Goal: Task Accomplishment & Management: Manage account settings

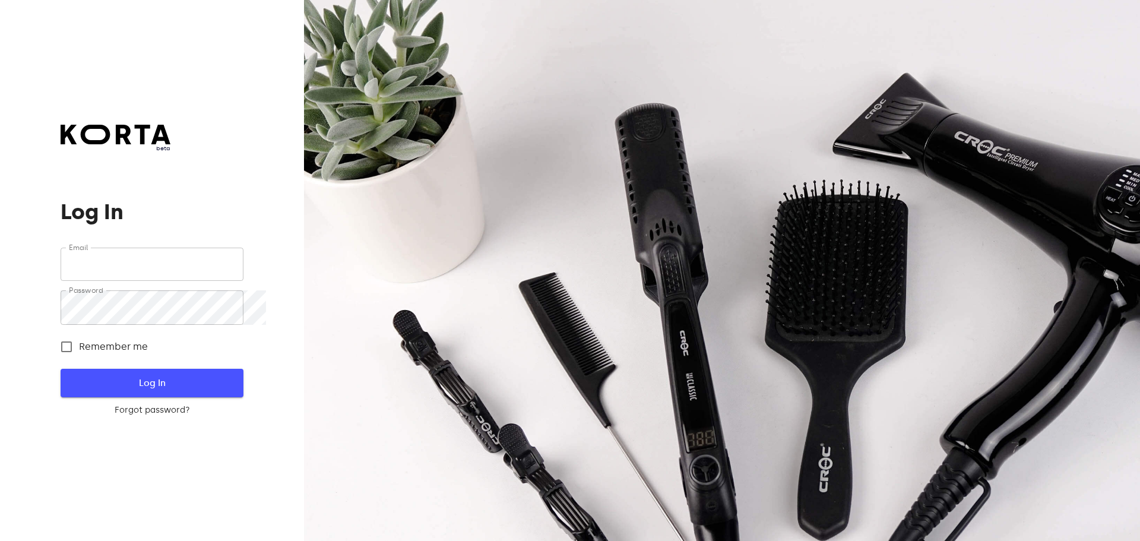
type input "[EMAIL_ADDRESS][DOMAIN_NAME]"
click at [150, 388] on span "Log In" at bounding box center [152, 382] width 144 height 15
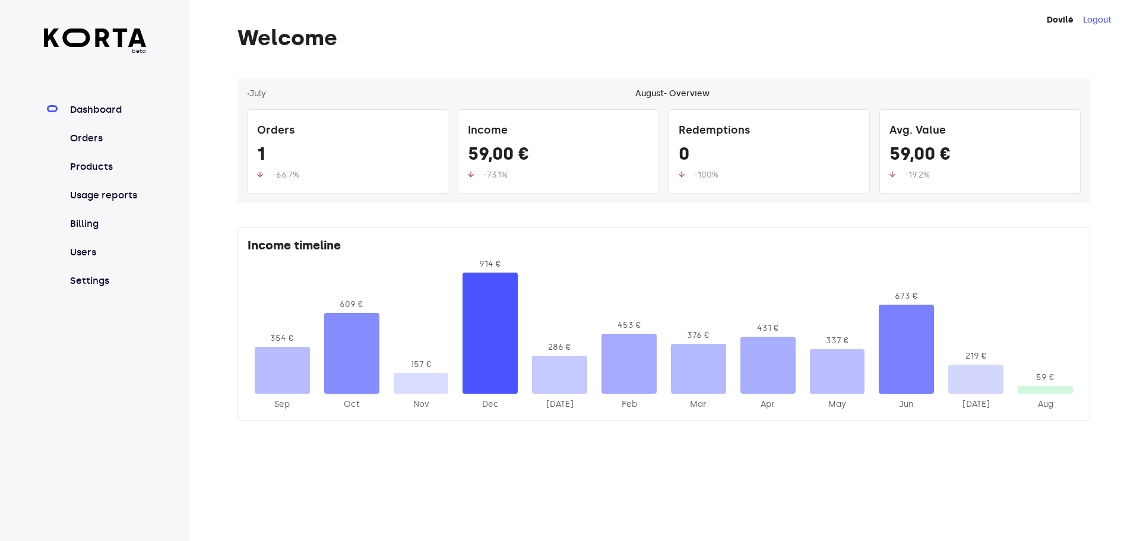
click at [75, 150] on nav "Dashboard Orders Products Usage reports Billing Users Settings" at bounding box center [95, 195] width 103 height 185
click at [100, 145] on link "Orders" at bounding box center [107, 138] width 79 height 14
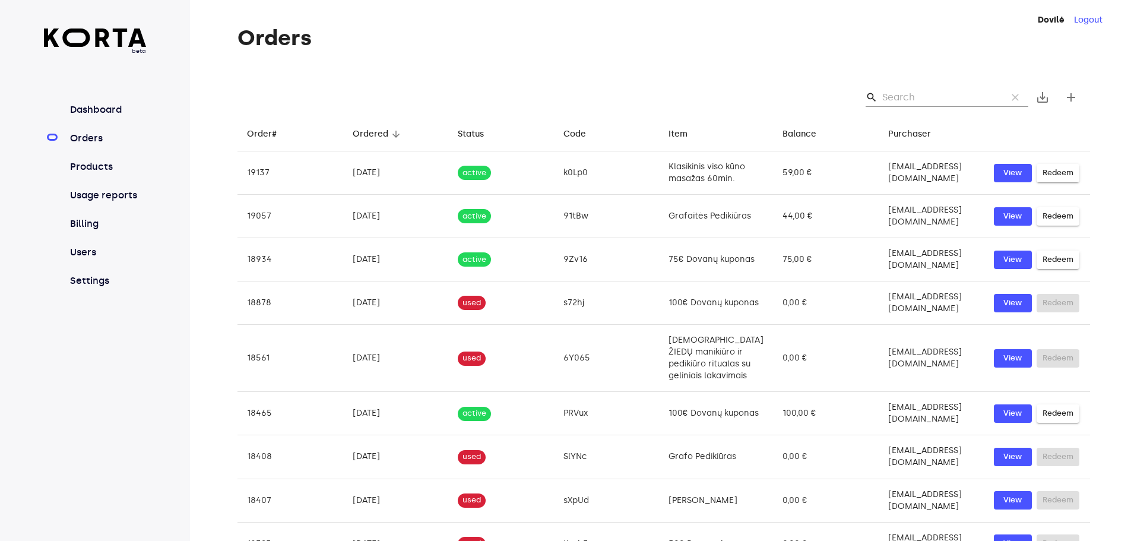
click at [910, 107] on input "Search" at bounding box center [939, 97] width 115 height 19
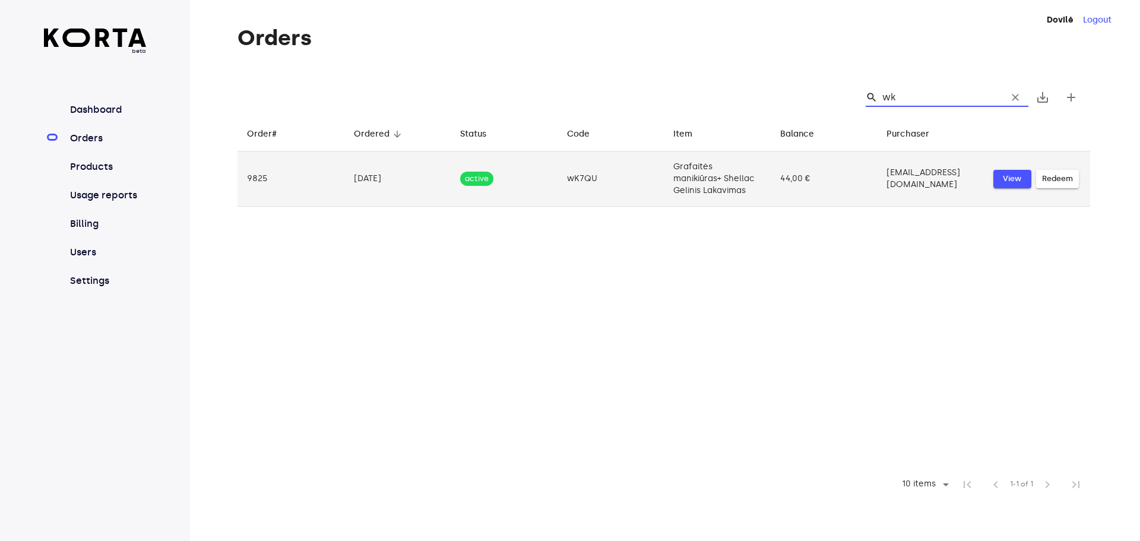
type input "wk"
click at [1025, 186] on span "View" at bounding box center [1012, 179] width 26 height 14
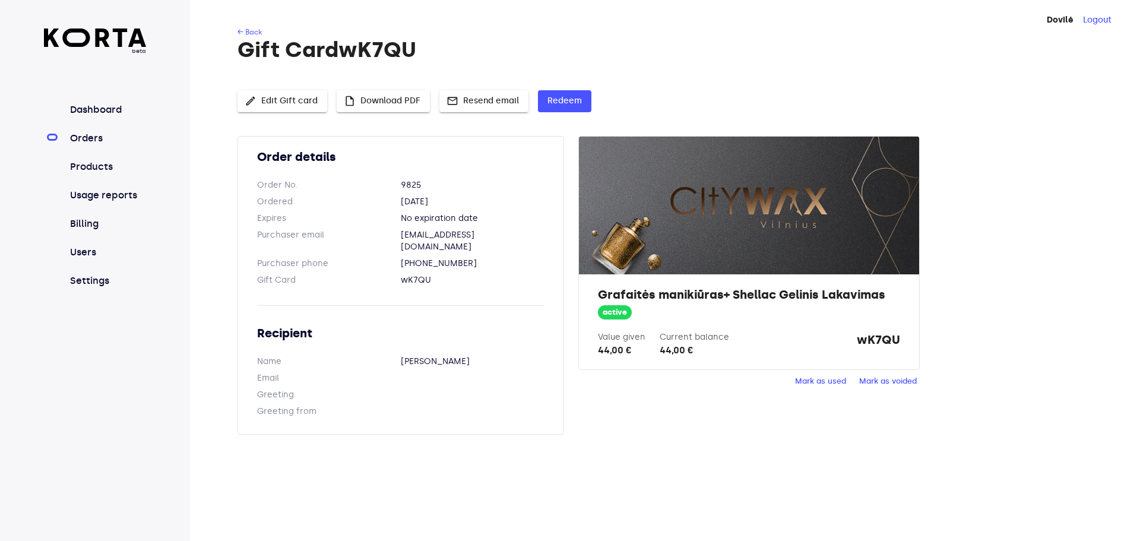
click at [824, 388] on span "Mark as used" at bounding box center [820, 382] width 51 height 14
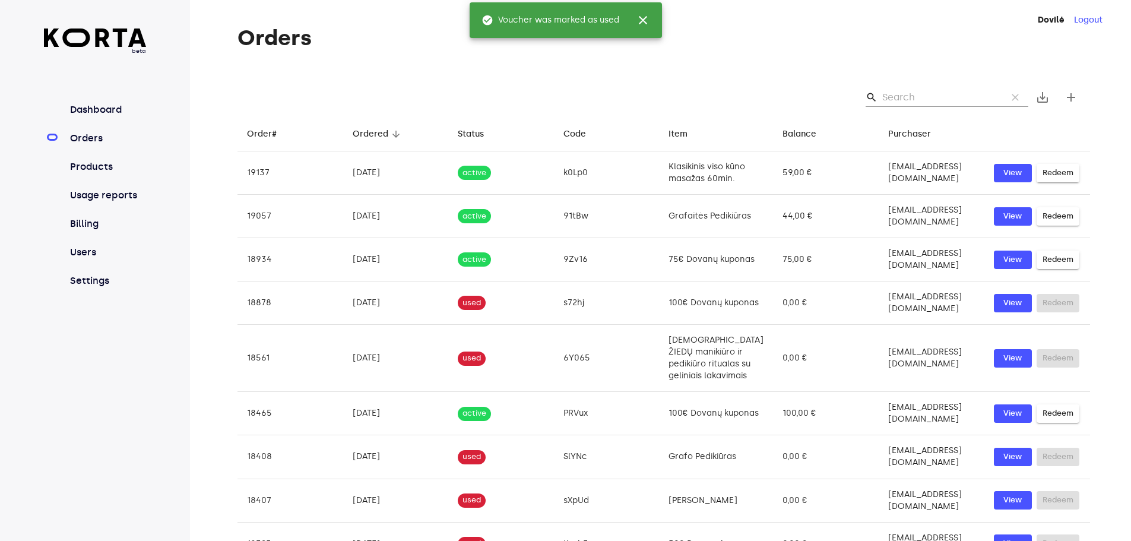
click at [941, 100] on input "Search" at bounding box center [939, 97] width 115 height 19
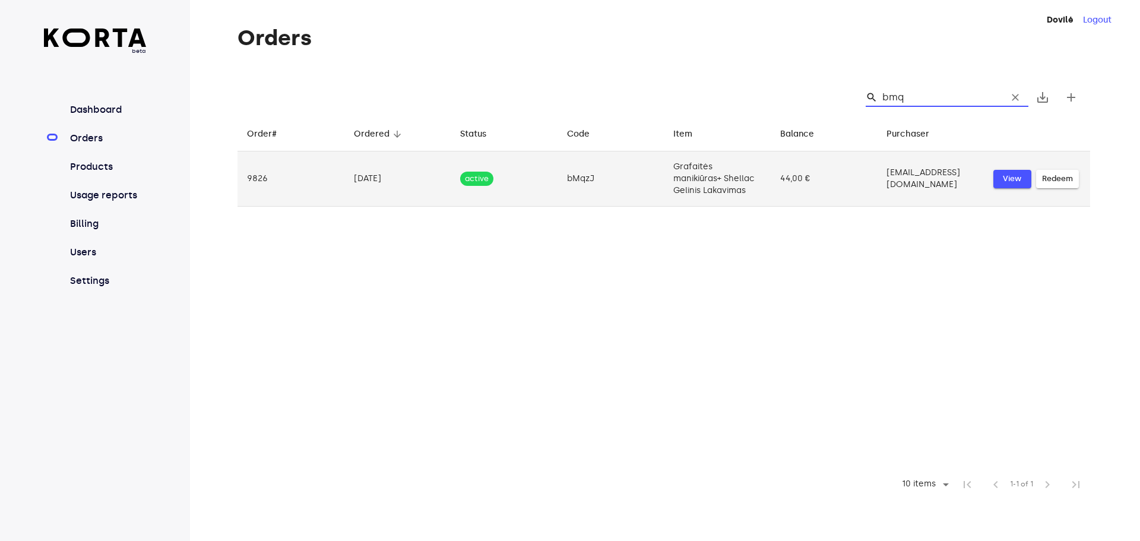
type input "bmq"
click at [1013, 188] on button "View" at bounding box center [1012, 179] width 38 height 18
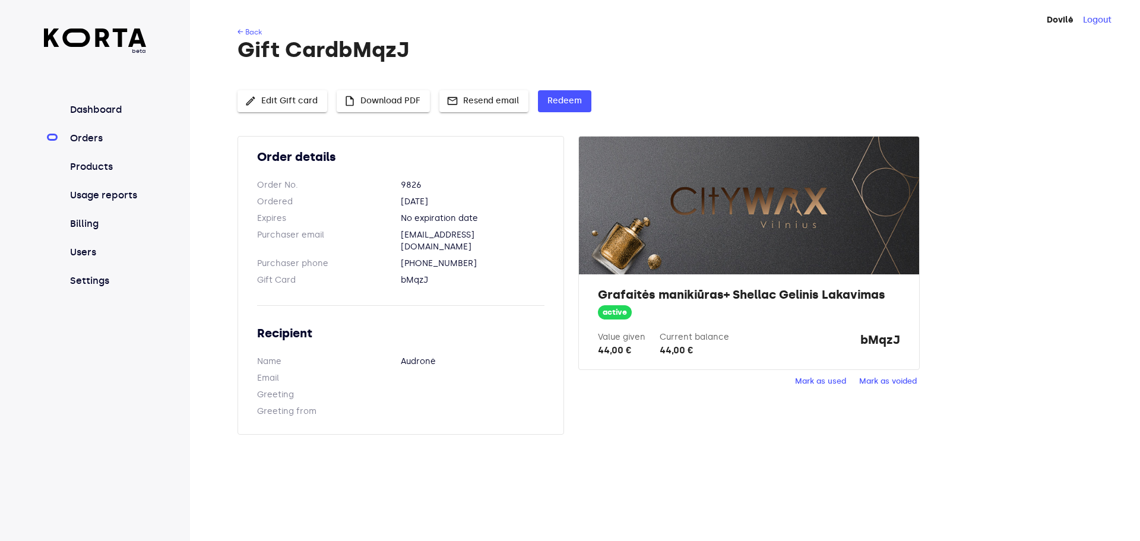
click at [824, 388] on span "Mark as used" at bounding box center [820, 382] width 51 height 14
